Goal: Find specific page/section: Find specific page/section

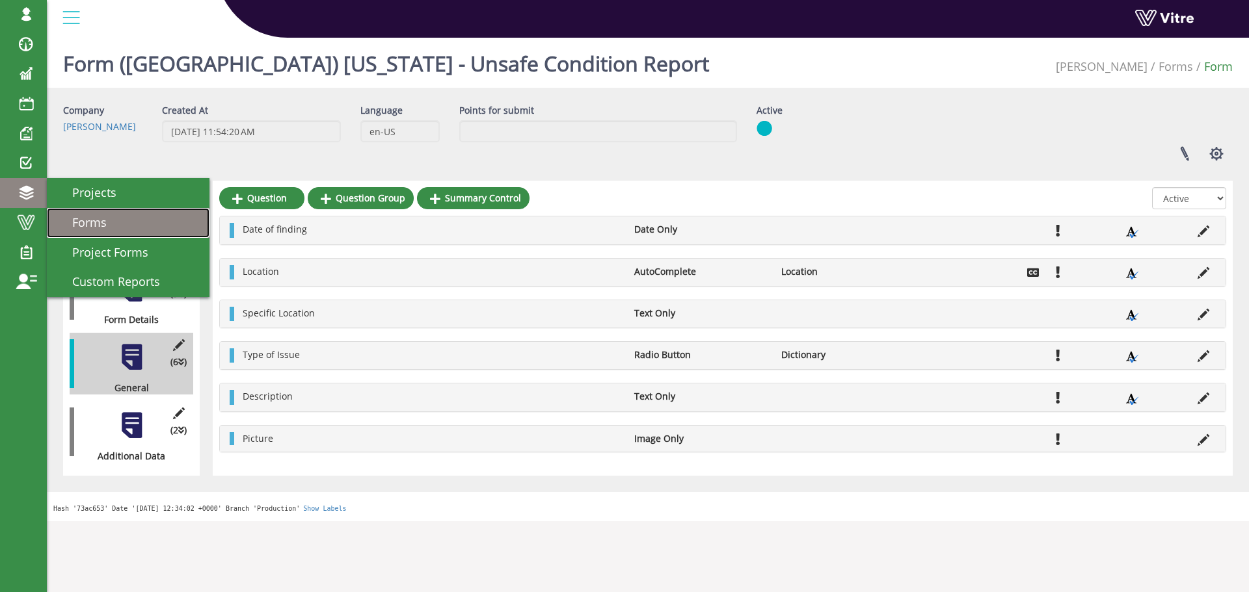
click at [96, 222] on span "Forms" at bounding box center [82, 223] width 50 height 16
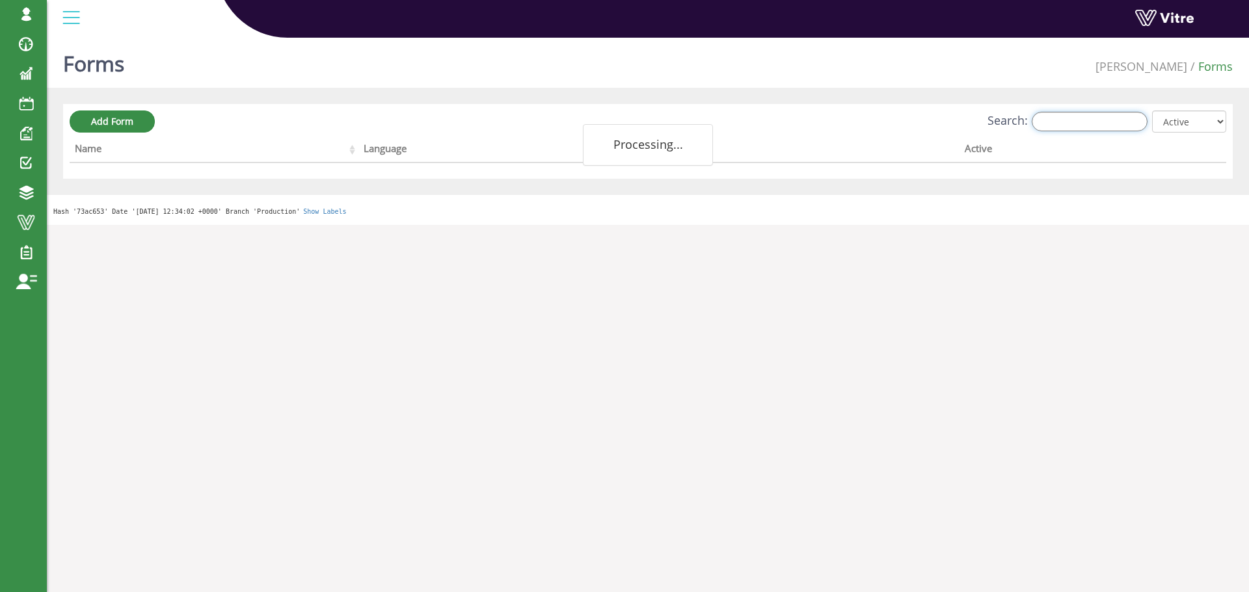
click at [1089, 123] on input "Search:" at bounding box center [1089, 122] width 116 height 20
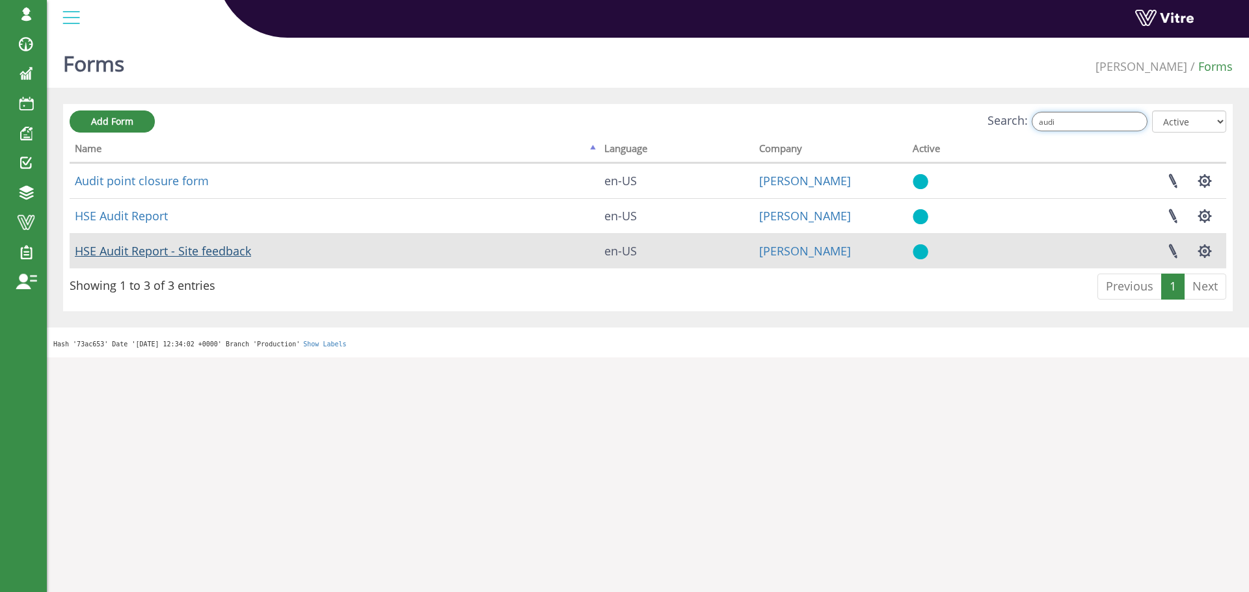
type input "audi"
click at [222, 250] on link "HSE Audit Report - Site feedback" at bounding box center [163, 251] width 176 height 16
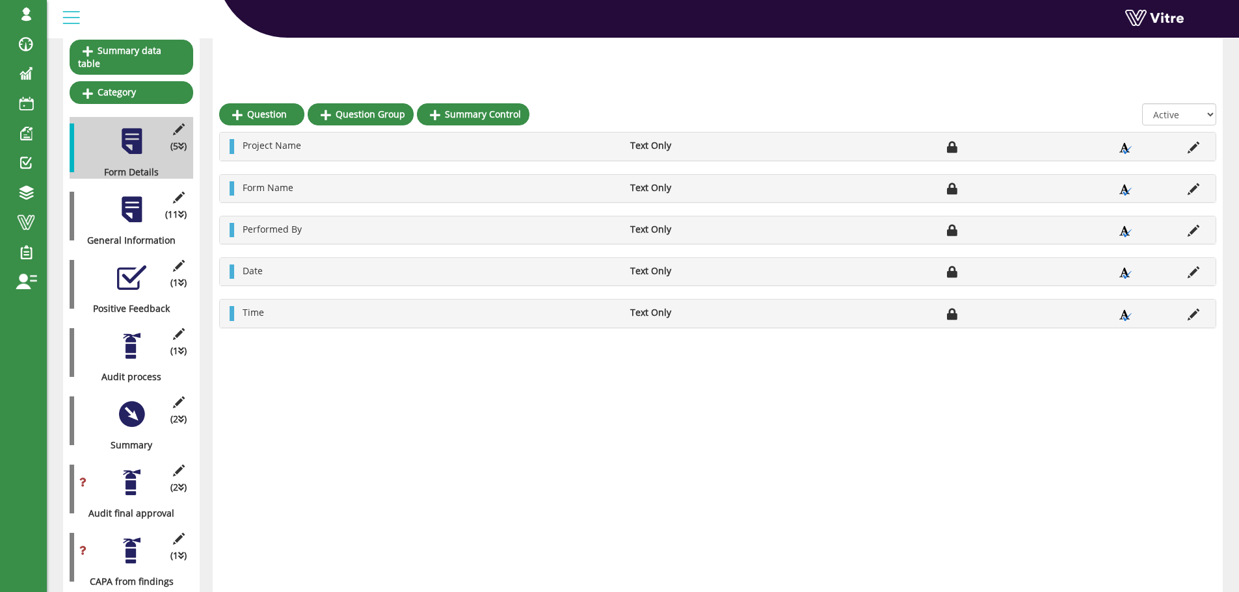
scroll to position [189, 0]
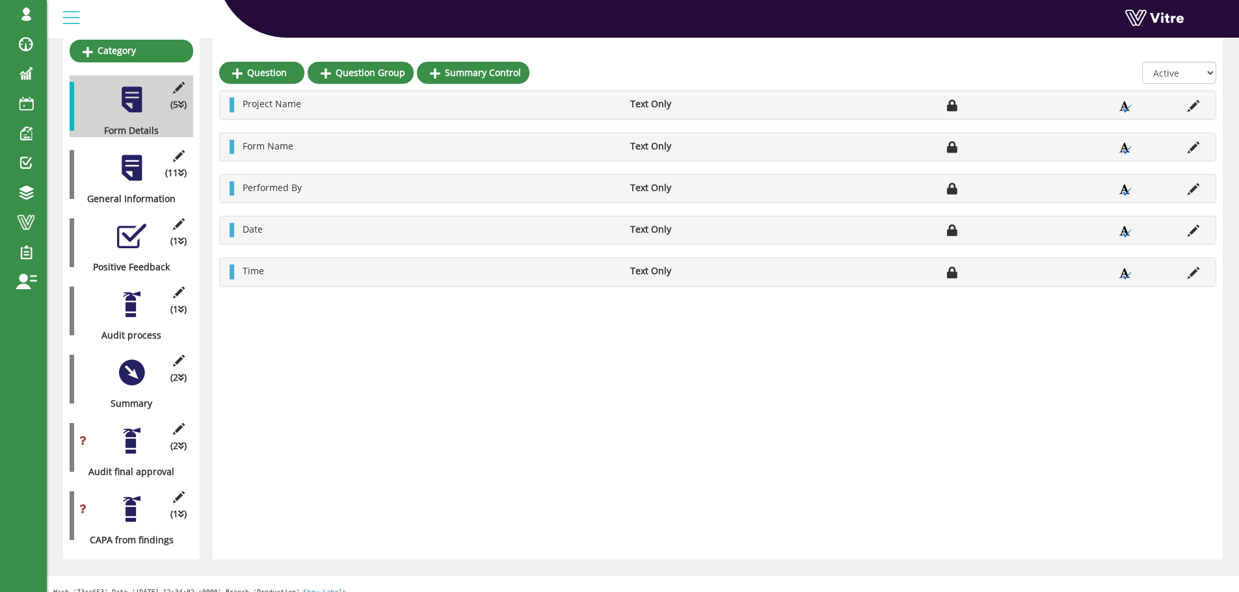
click at [130, 359] on div at bounding box center [131, 372] width 29 height 29
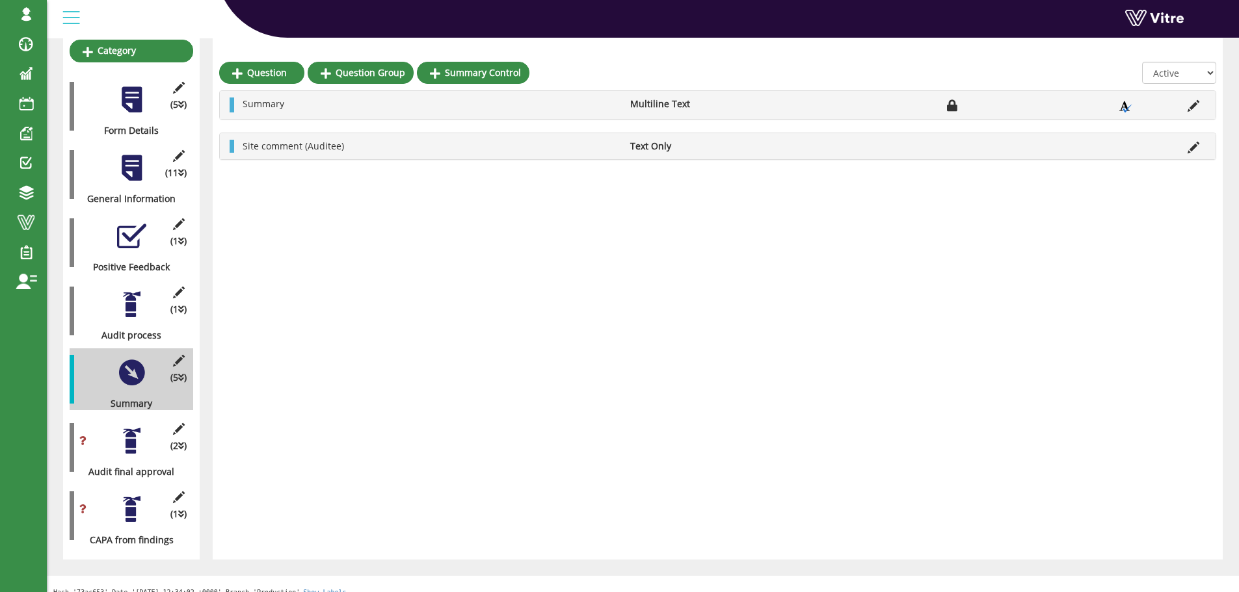
click at [131, 495] on div at bounding box center [131, 509] width 29 height 29
